Goal: Navigation & Orientation: Find specific page/section

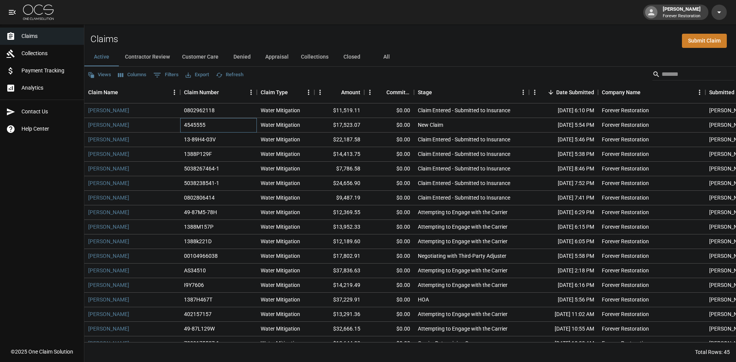
click at [226, 126] on div "4545555" at bounding box center [218, 125] width 77 height 15
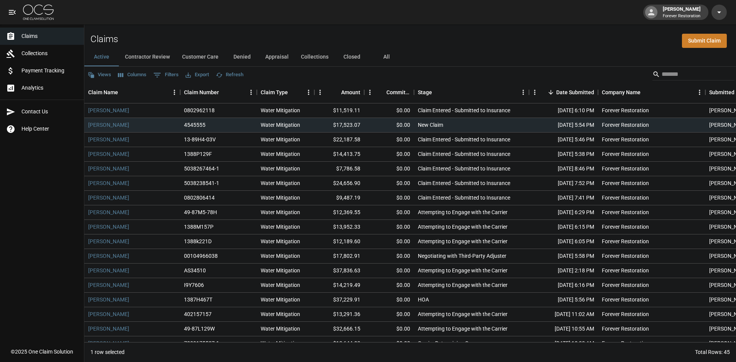
click at [40, 155] on div "Claims Collections Payment Tracking Analytics Contact Us Help Center" at bounding box center [42, 172] width 84 height 344
click at [201, 56] on button "Customer Care" at bounding box center [200, 57] width 49 height 18
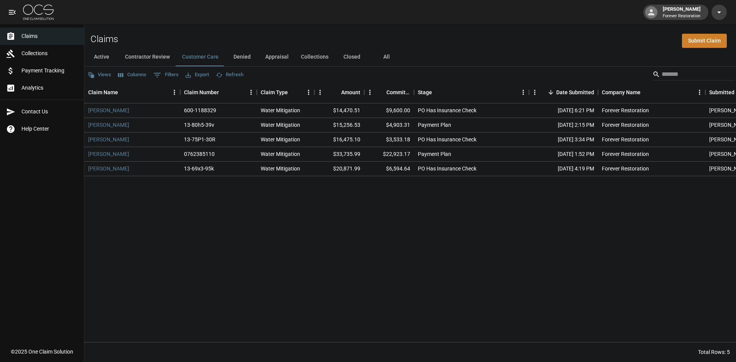
click at [110, 57] on button "Active" at bounding box center [101, 57] width 35 height 18
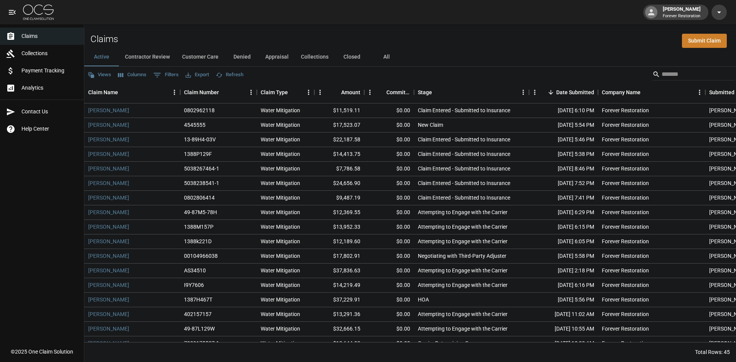
click at [150, 52] on button "Contractor Review" at bounding box center [147, 57] width 57 height 18
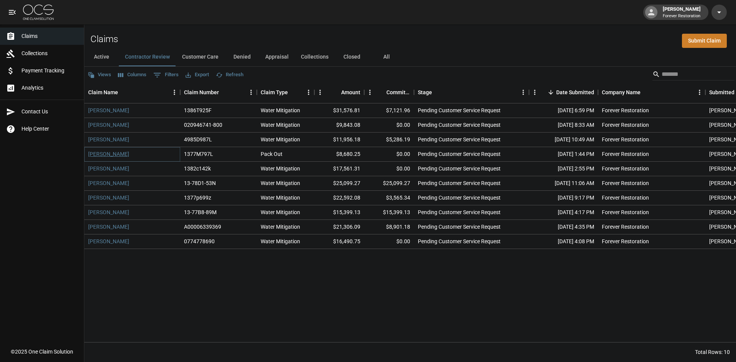
click at [112, 151] on link "[PERSON_NAME]" at bounding box center [108, 154] width 41 height 8
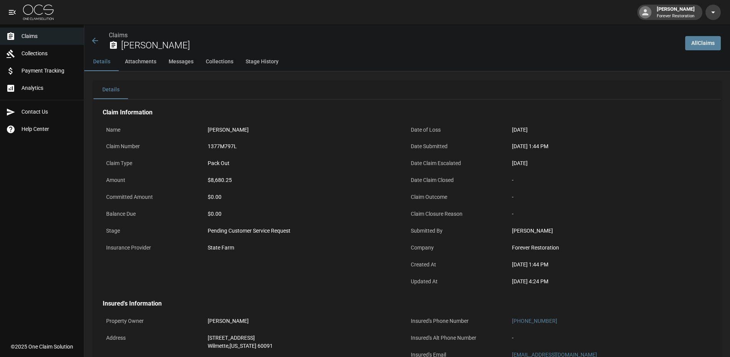
click at [44, 35] on span "Claims" at bounding box center [49, 36] width 56 height 8
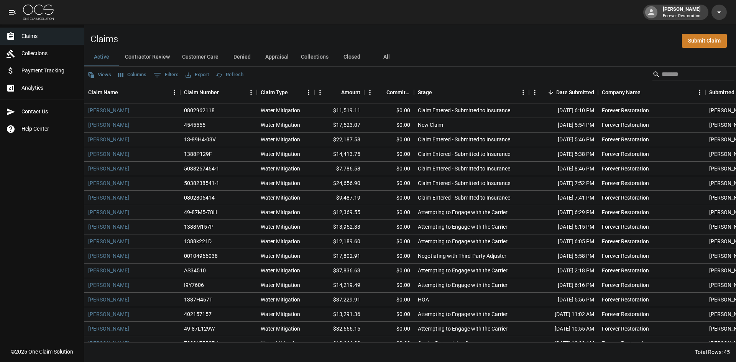
drag, startPoint x: 222, startPoint y: 2, endPoint x: 489, endPoint y: 60, distance: 272.7
click at [489, 60] on div "Active Contractor Review Customer Care Denied Appraisal Collections Closed All" at bounding box center [410, 57] width 652 height 18
